Goal: Task Accomplishment & Management: Manage account settings

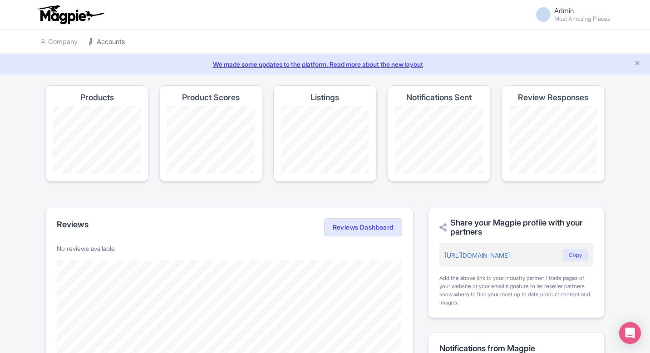
click at [98, 41] on link "Accounts" at bounding box center [106, 41] width 36 height 25
click at [113, 39] on link "Accounts" at bounding box center [106, 41] width 36 height 25
click at [99, 37] on link "Accounts" at bounding box center [106, 41] width 36 height 25
click at [107, 43] on link "Accounts" at bounding box center [106, 41] width 36 height 25
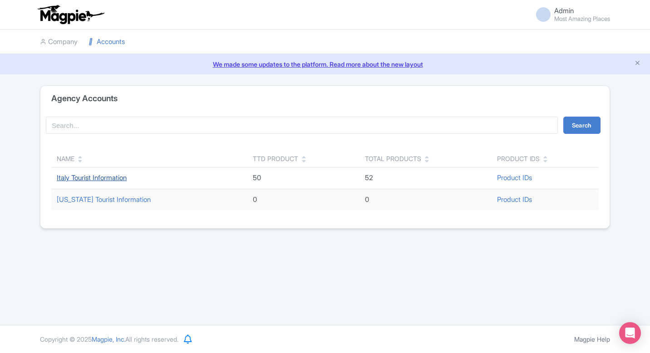
click at [109, 176] on link "Italy Tourist Information" at bounding box center [92, 177] width 70 height 9
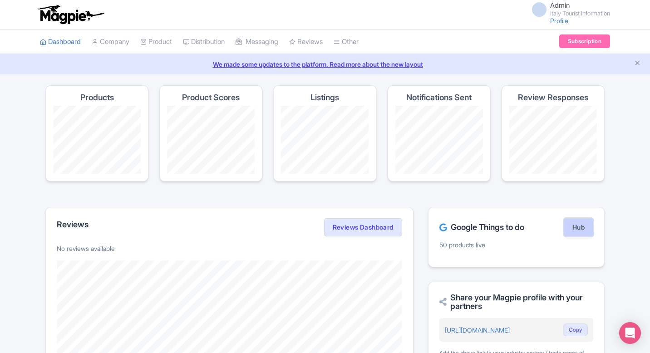
click at [581, 235] on link "Hub" at bounding box center [577, 227] width 29 height 18
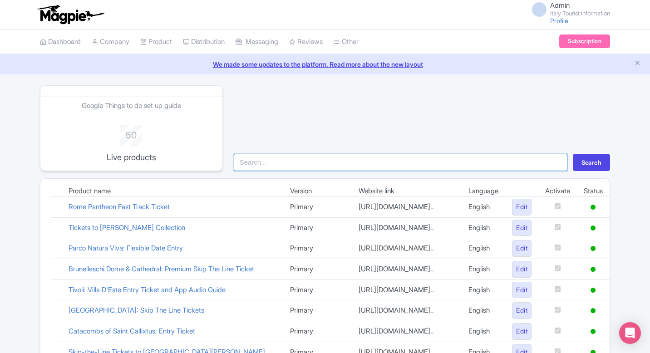
click at [298, 159] on input "search" at bounding box center [400, 162] width 333 height 17
type input "mark"
click at [572, 154] on button "Search" at bounding box center [590, 162] width 37 height 17
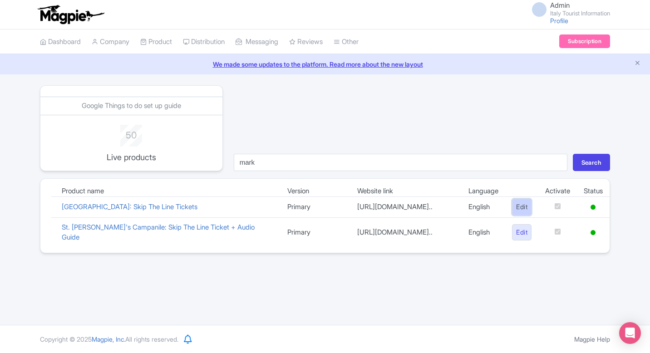
click at [516, 211] on link "Edit" at bounding box center [522, 207] width 20 height 17
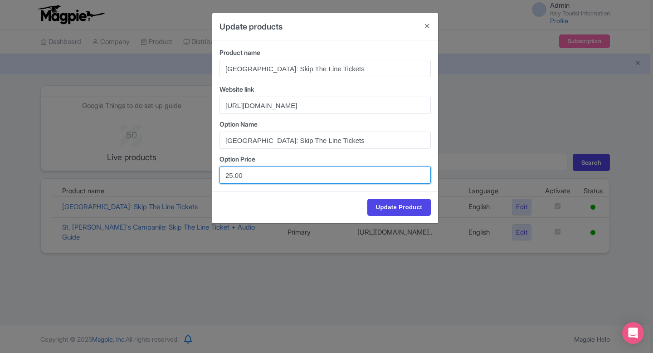
drag, startPoint x: 255, startPoint y: 175, endPoint x: 198, endPoint y: 175, distance: 56.7
click at [198, 175] on div "Update products Product name St. Mark's Basilica: Skip The Line Tickets Website…" at bounding box center [326, 176] width 653 height 353
paste input "19.9"
type input "19.90"
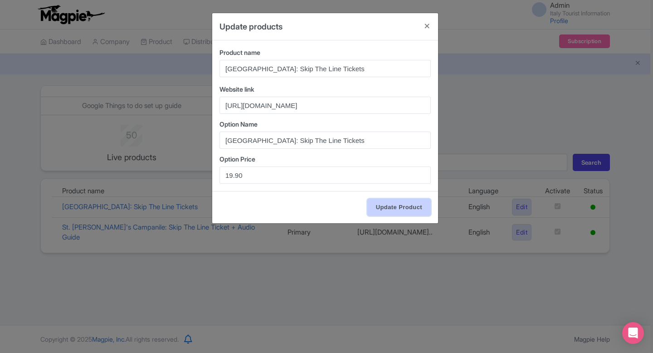
click at [396, 204] on input "Update Product" at bounding box center [399, 207] width 64 height 17
